Goal: Task Accomplishment & Management: Use online tool/utility

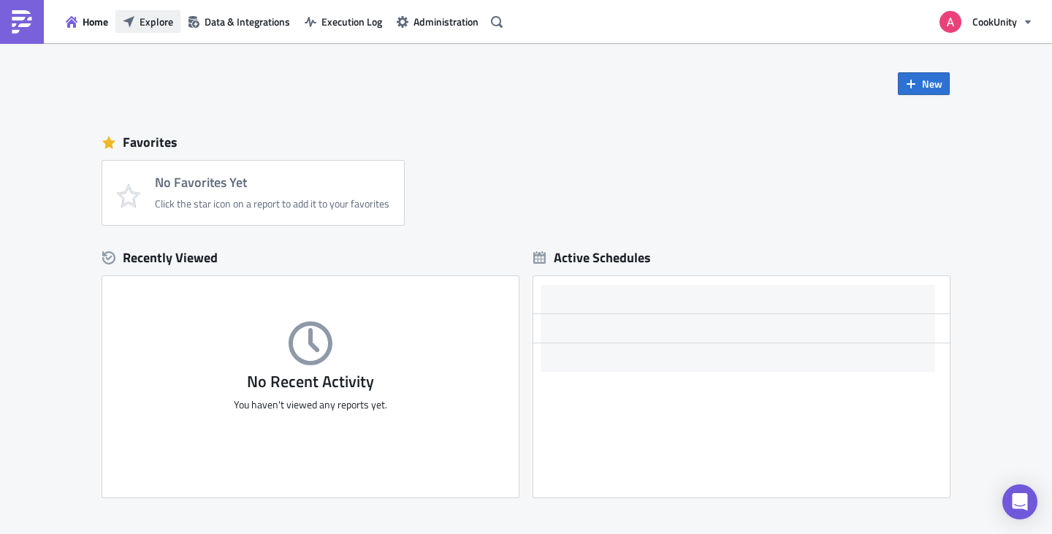
click at [148, 25] on span "Explore" at bounding box center [157, 21] width 34 height 15
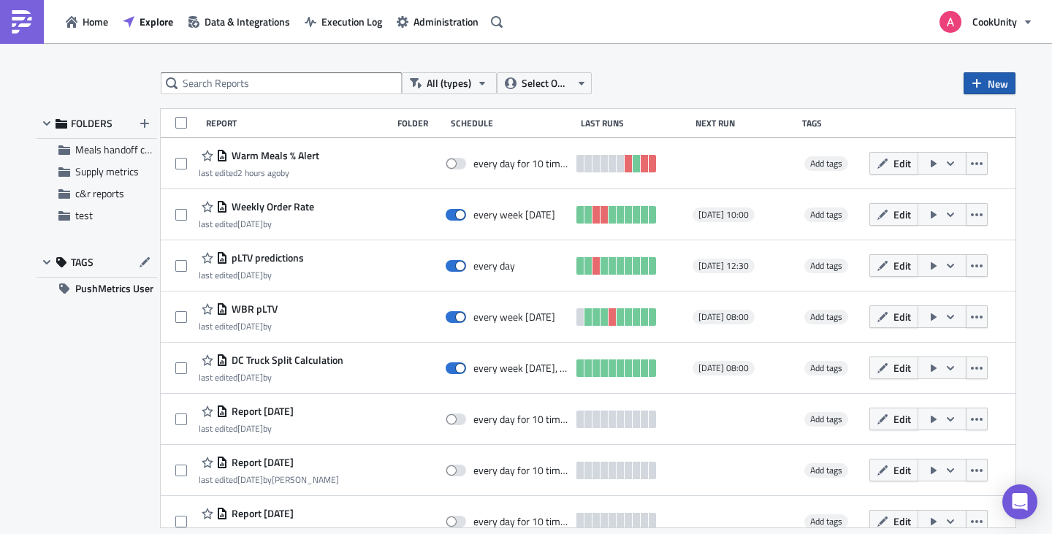
click at [993, 80] on span "New" at bounding box center [998, 83] width 20 height 15
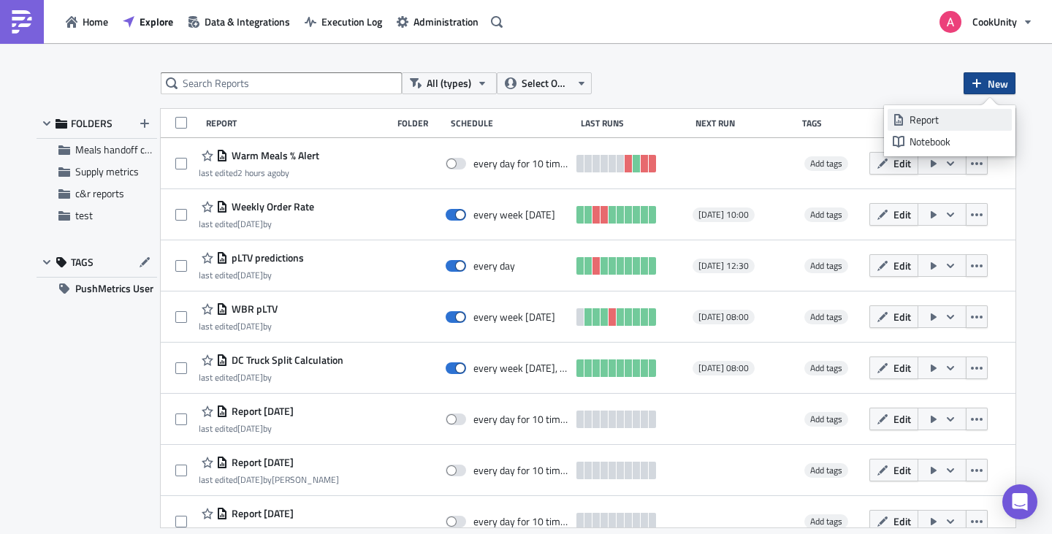
click at [915, 117] on div "Report" at bounding box center [957, 119] width 97 height 15
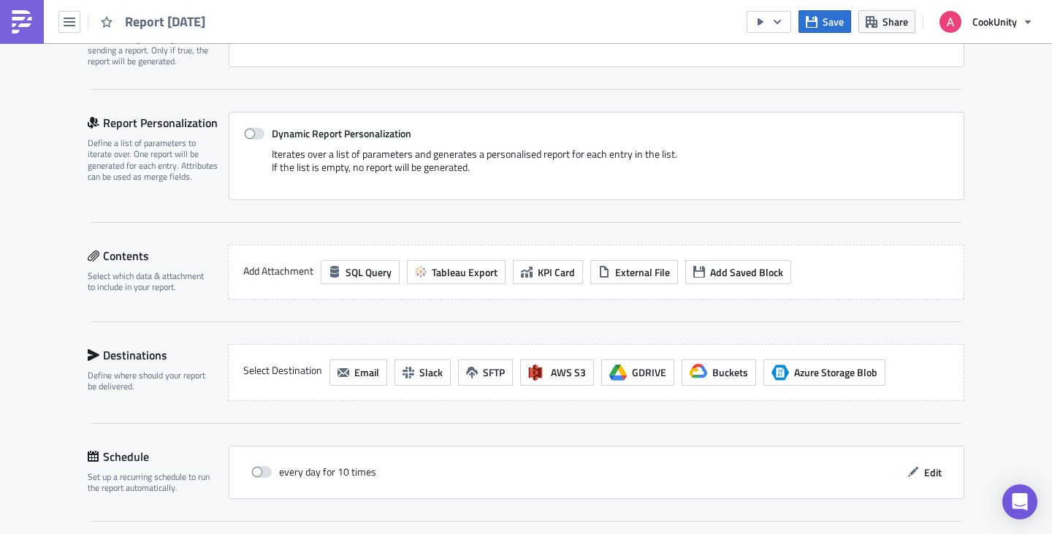
scroll to position [273, 0]
click at [619, 265] on span "External File" at bounding box center [642, 270] width 55 height 15
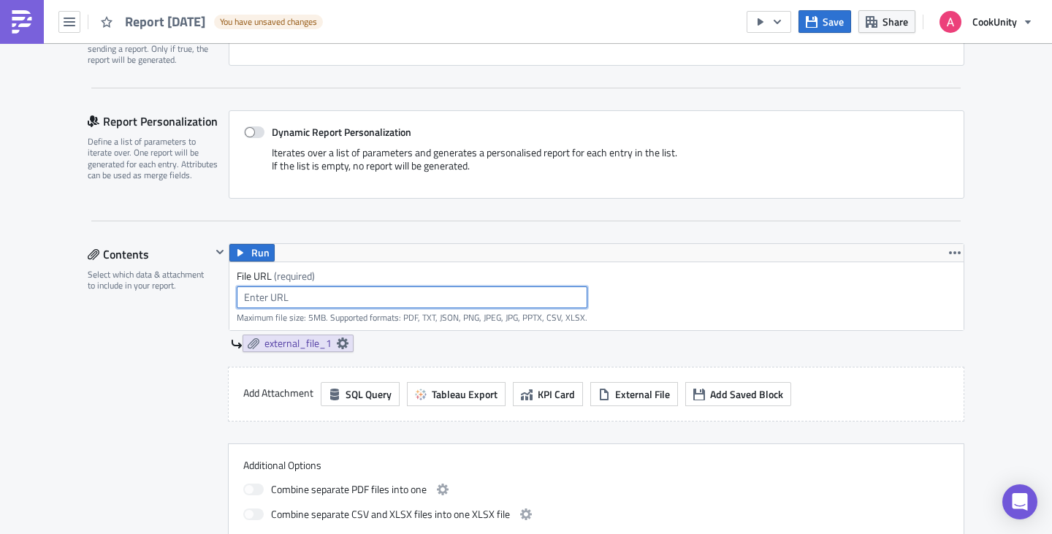
click at [435, 305] on input "text" at bounding box center [412, 297] width 351 height 22
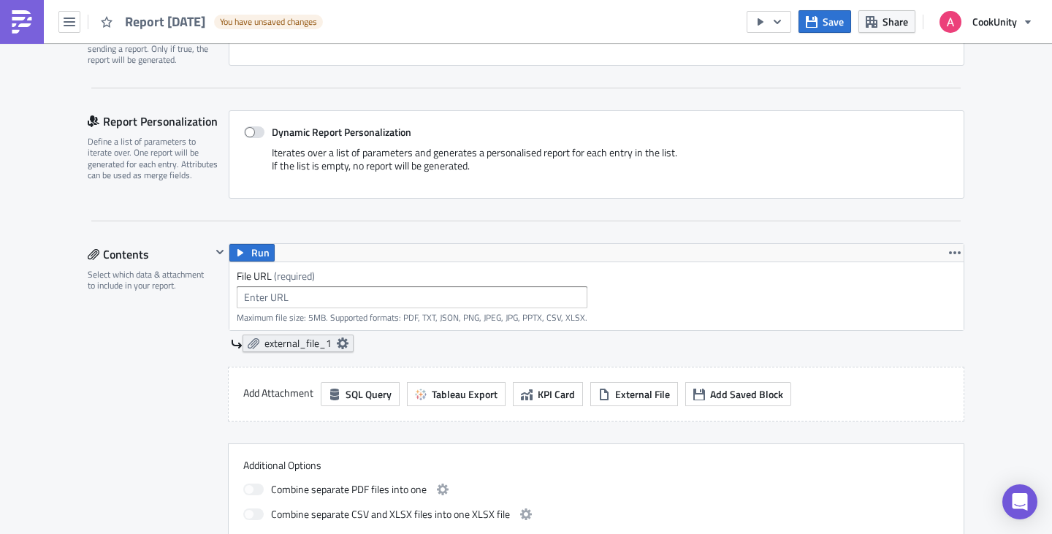
click at [340, 341] on icon at bounding box center [343, 343] width 12 height 12
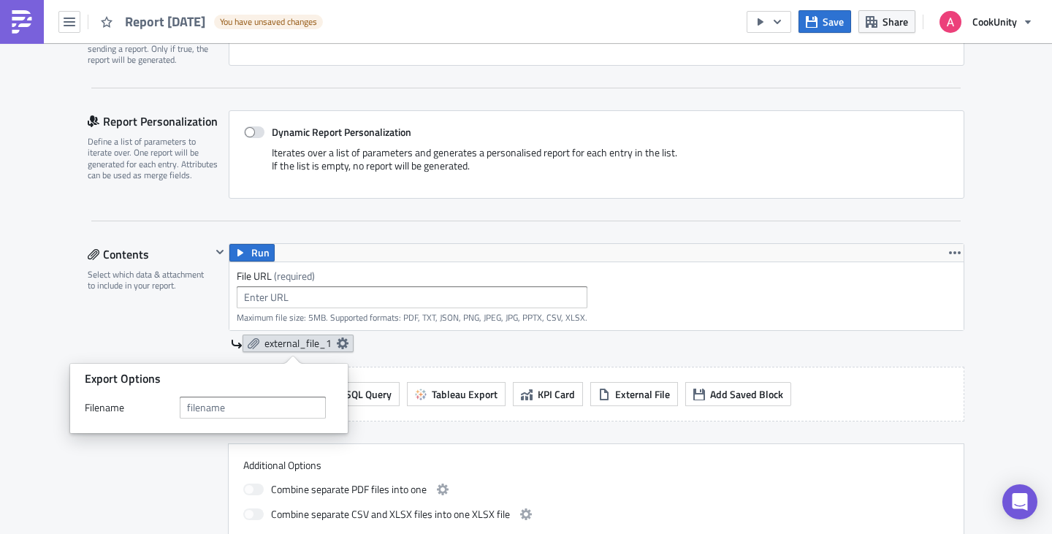
click at [340, 341] on icon at bounding box center [343, 343] width 12 height 12
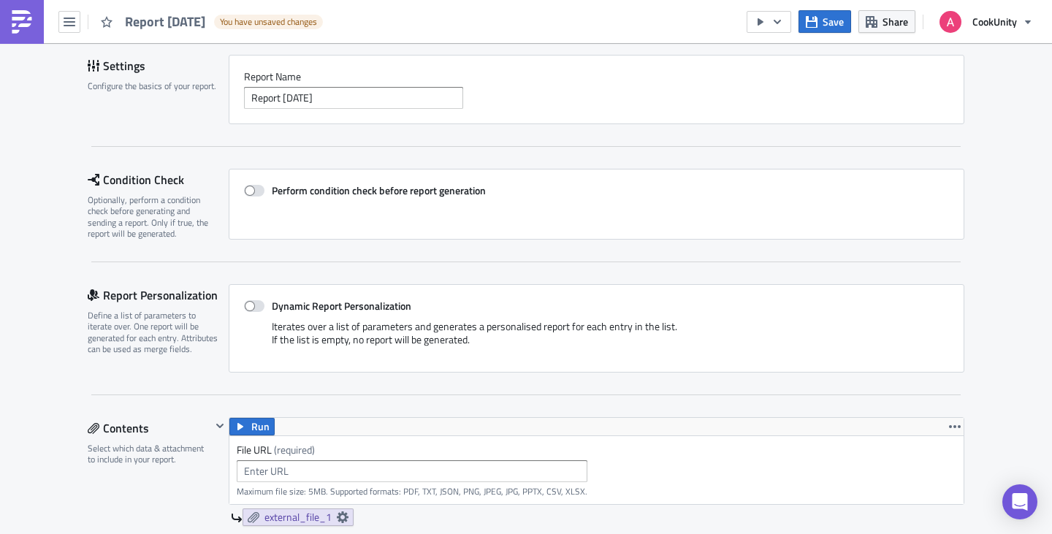
scroll to position [0, 0]
